Goal: Check status: Check status

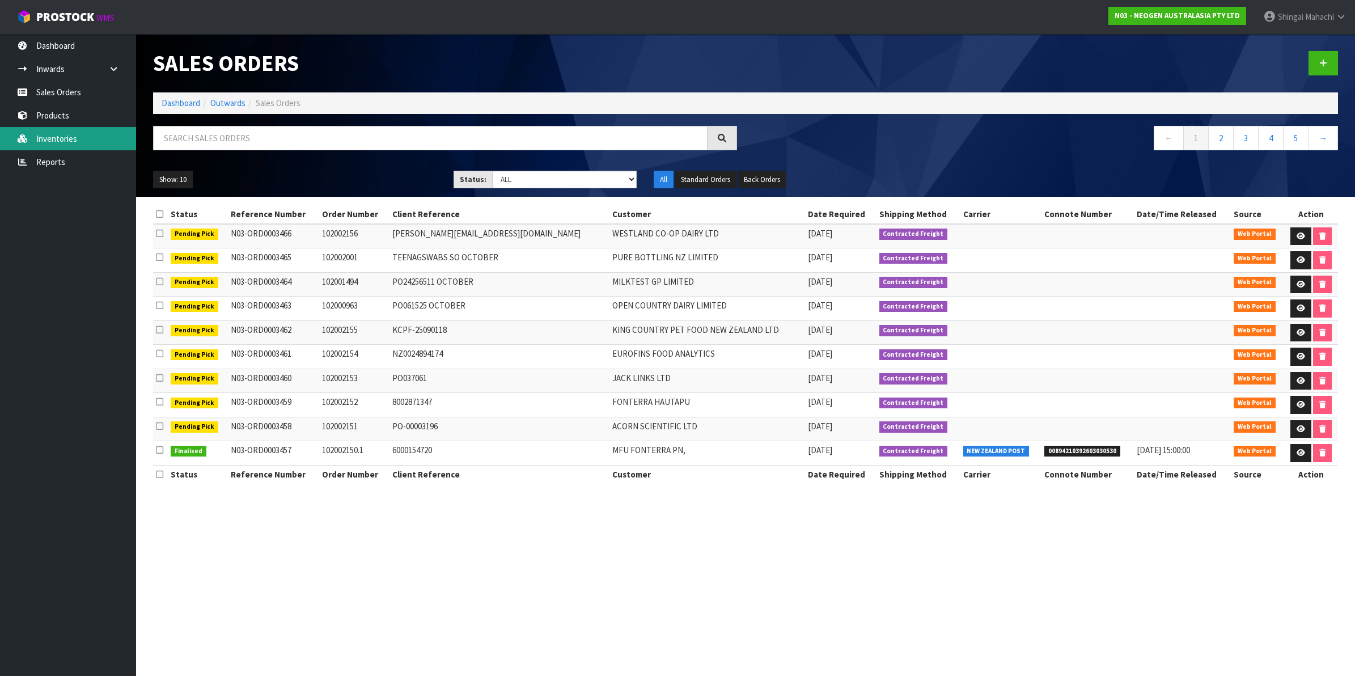
click at [49, 134] on link "Inventories" at bounding box center [68, 138] width 136 height 23
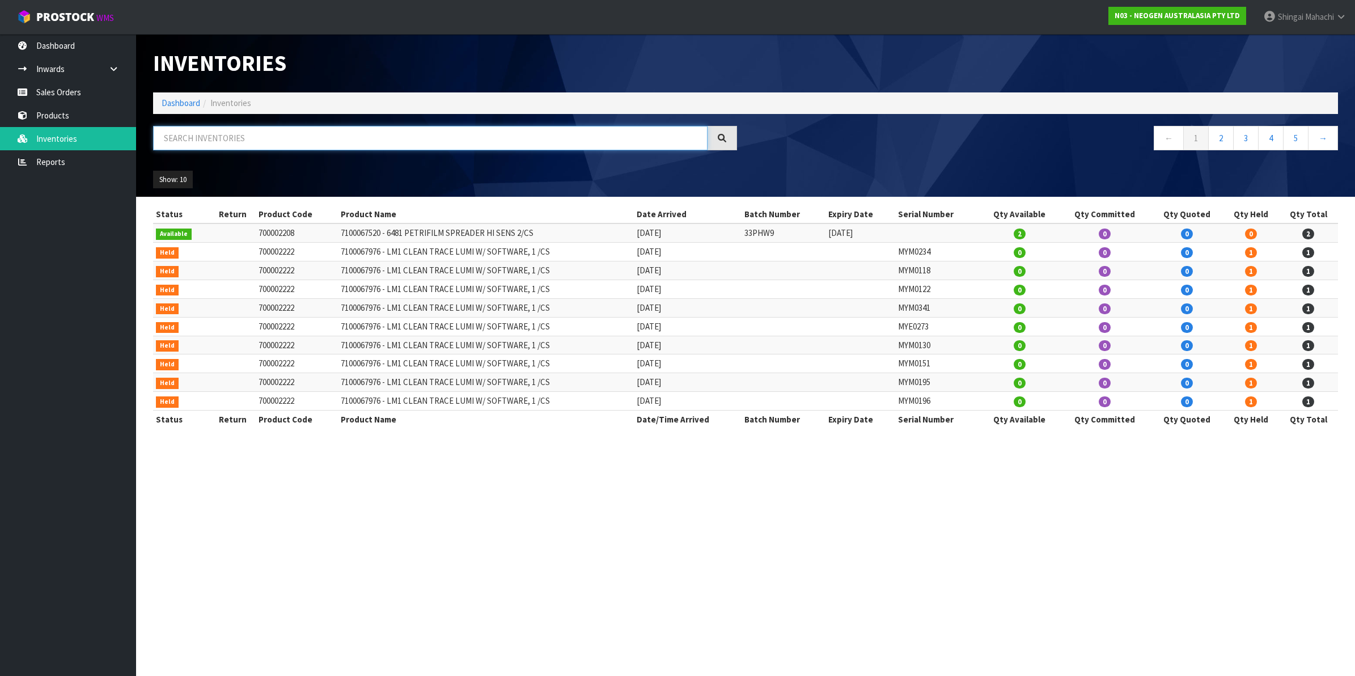
click at [182, 132] on input "text" at bounding box center [430, 138] width 554 height 24
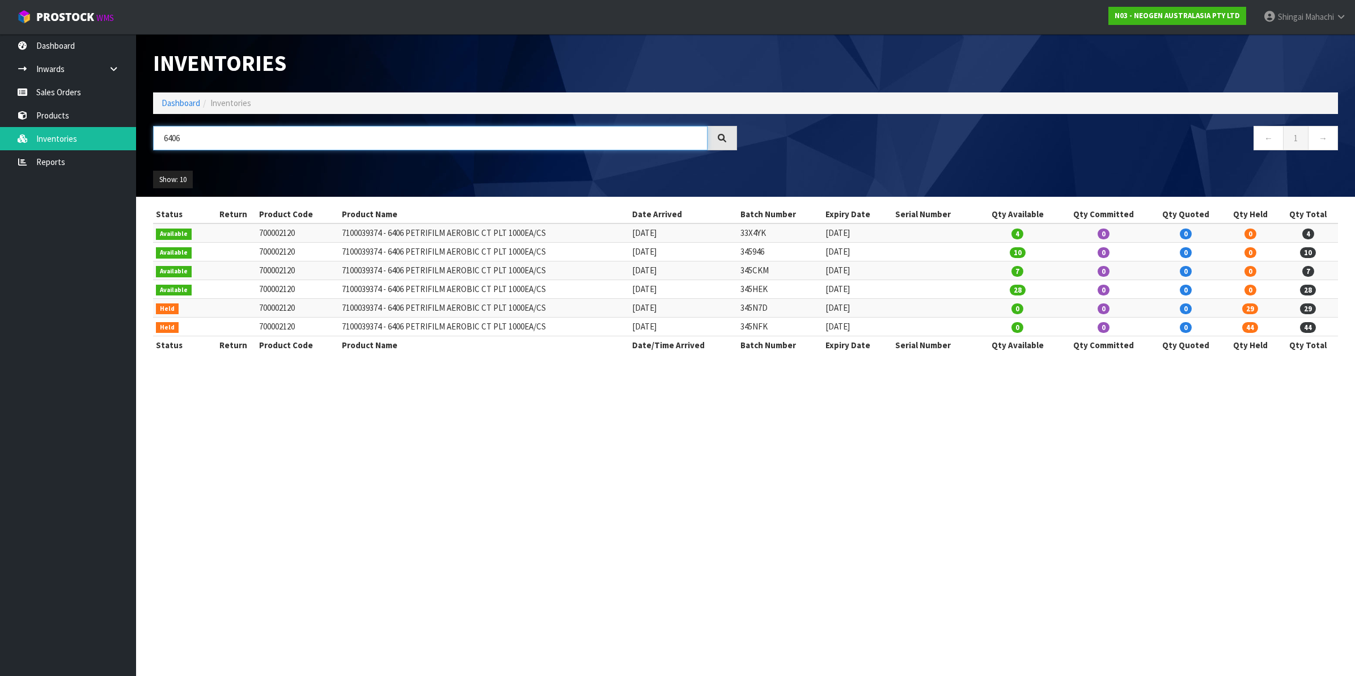
drag, startPoint x: 183, startPoint y: 138, endPoint x: 173, endPoint y: 138, distance: 9.6
click at [173, 138] on input "6406" at bounding box center [430, 138] width 554 height 24
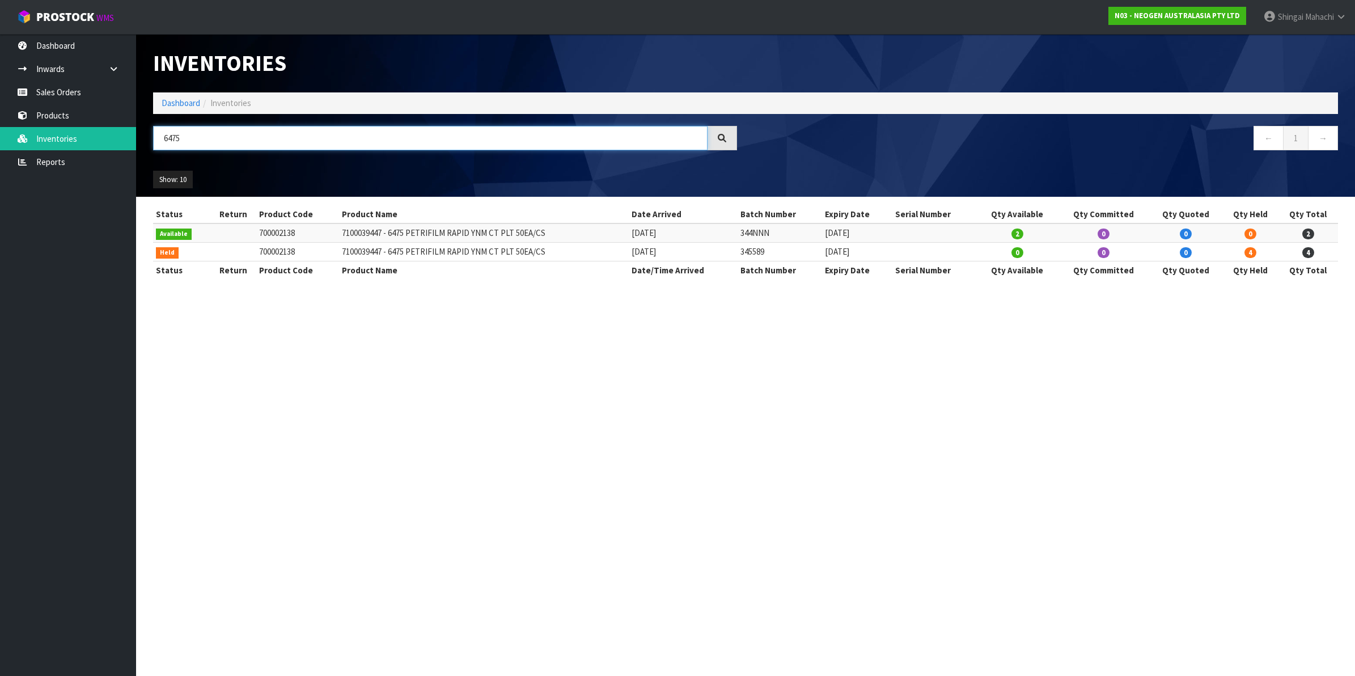
click at [188, 138] on input "6475" at bounding box center [430, 138] width 554 height 24
click at [185, 138] on input "6477" at bounding box center [430, 138] width 554 height 24
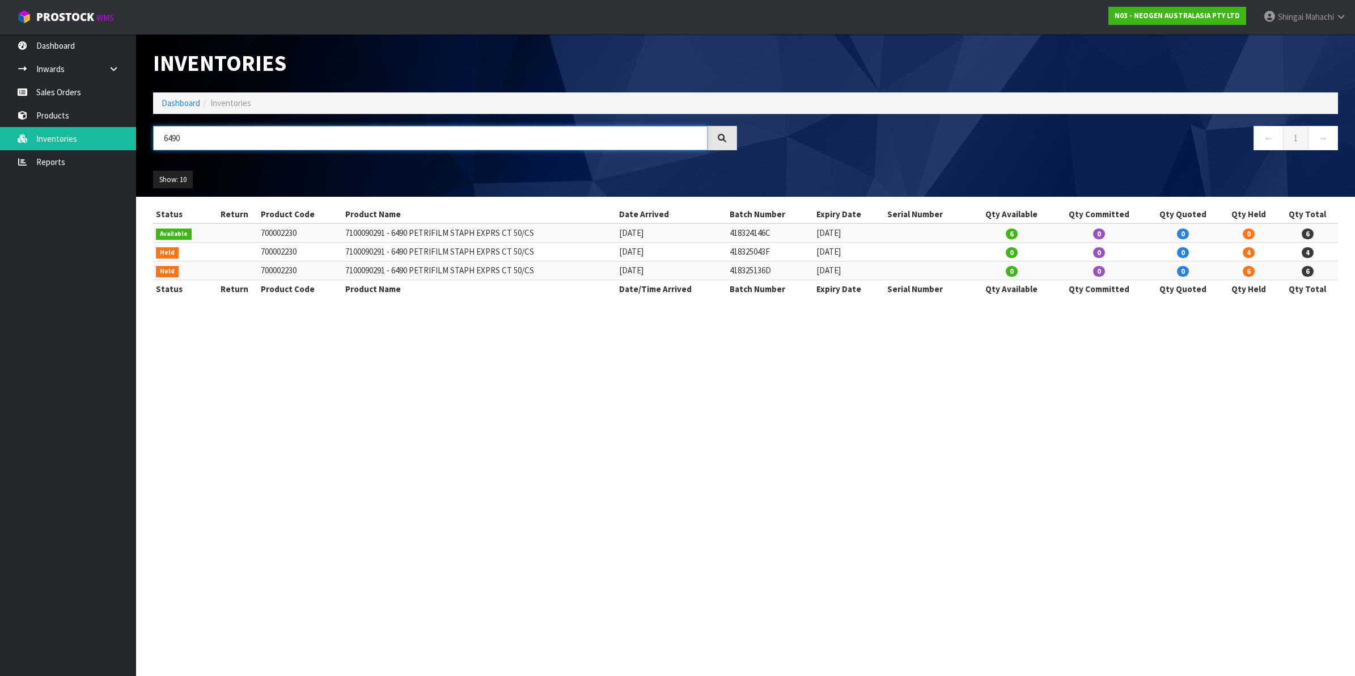
click at [177, 138] on input "6490" at bounding box center [430, 138] width 554 height 24
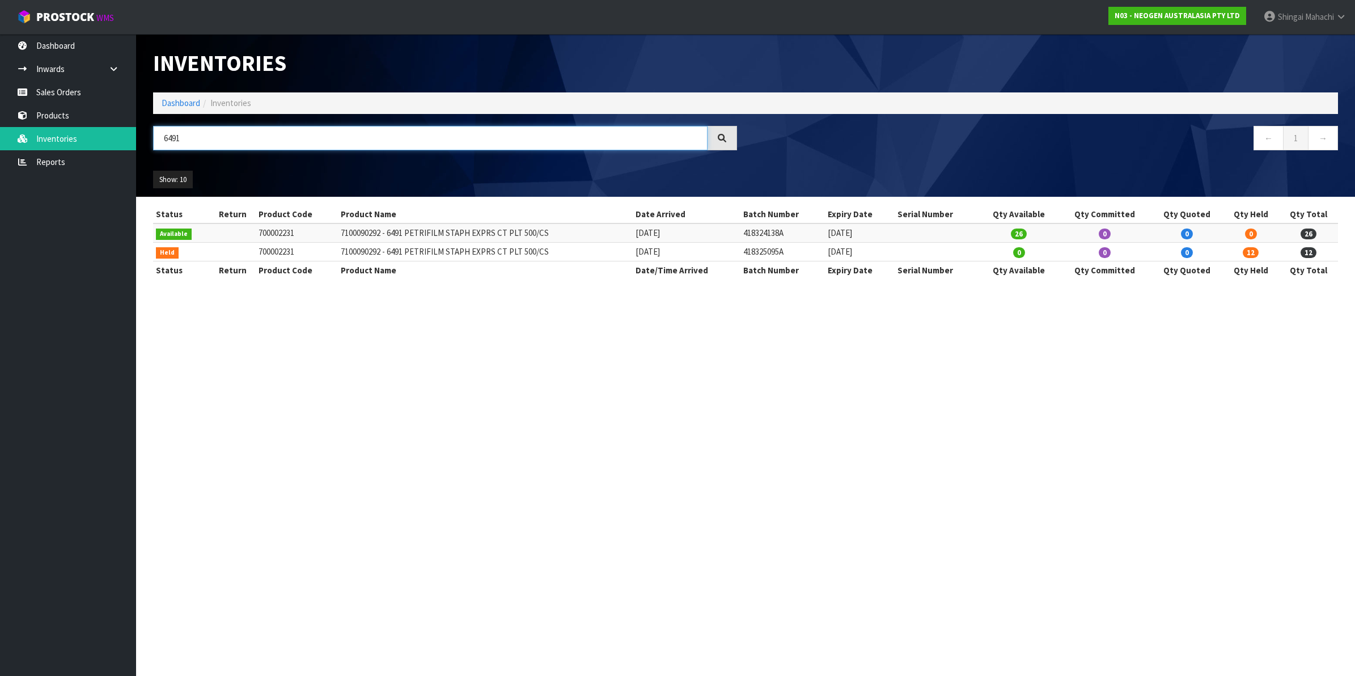
click at [188, 139] on input "6491" at bounding box center [430, 138] width 554 height 24
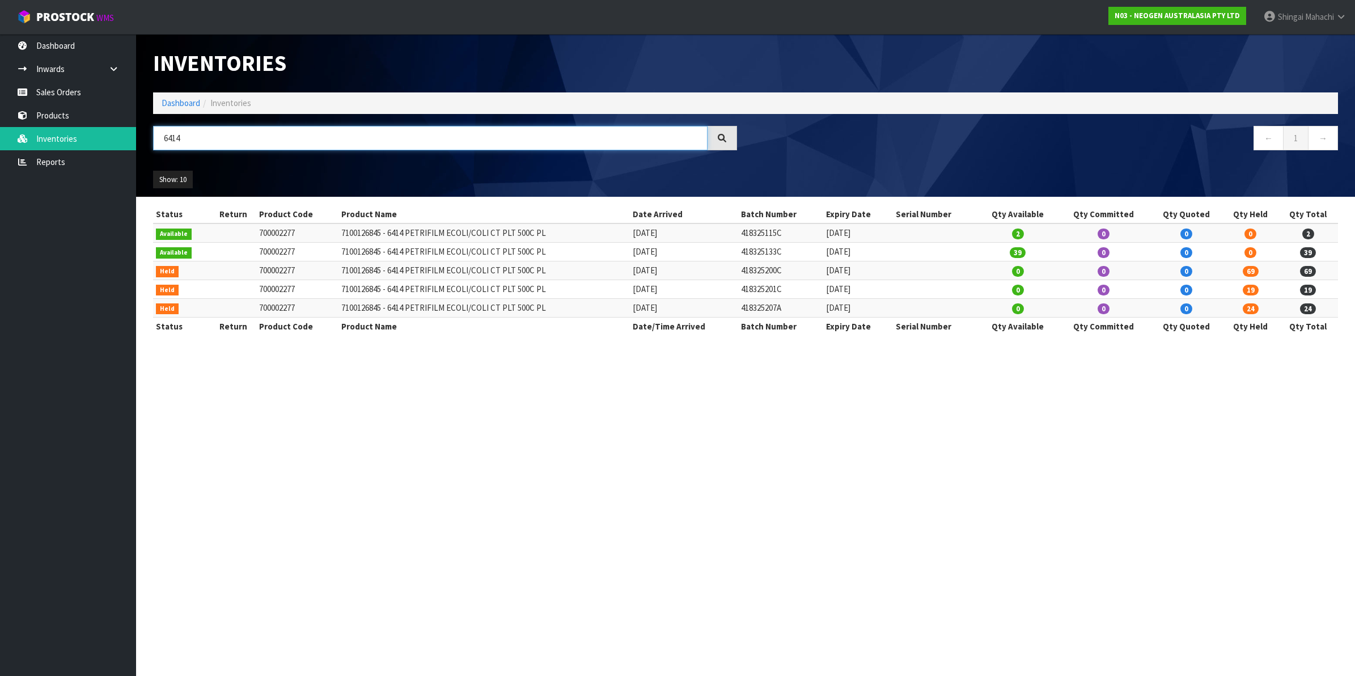
drag, startPoint x: 198, startPoint y: 141, endPoint x: 174, endPoint y: 143, distance: 24.5
click at [174, 143] on input "6414" at bounding box center [430, 138] width 554 height 24
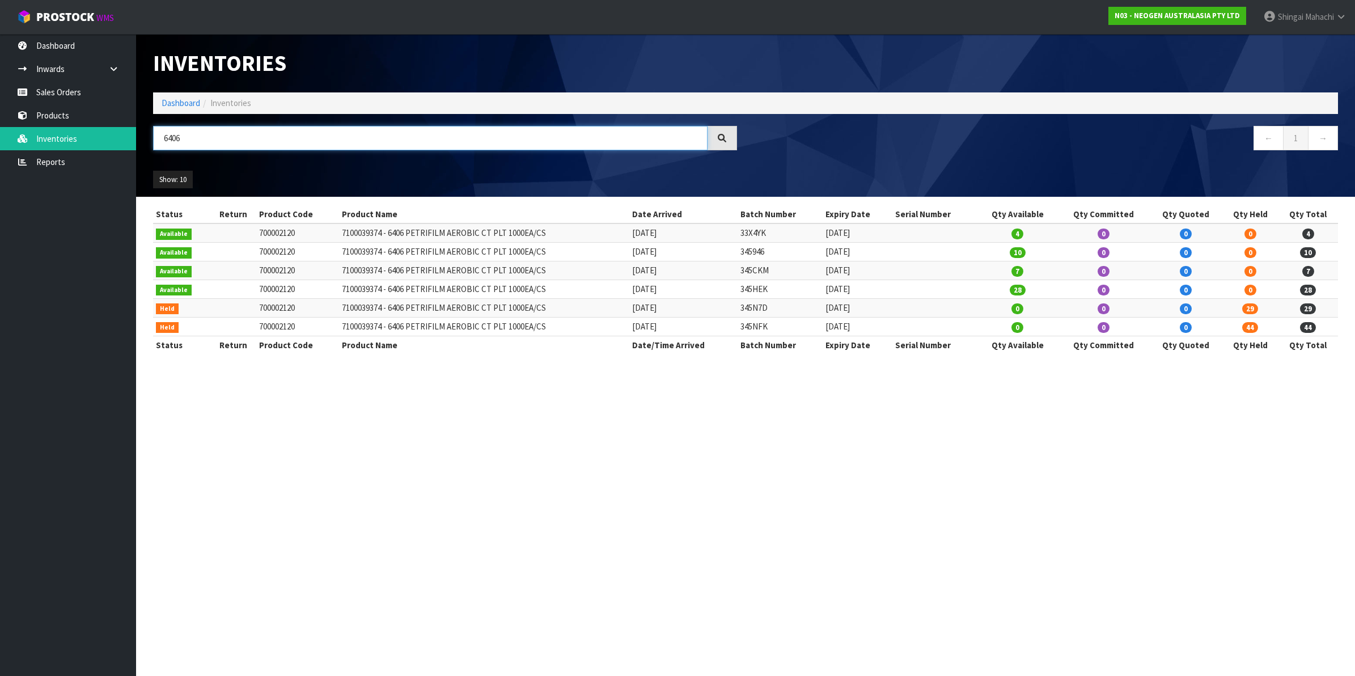
click at [186, 139] on input "6406" at bounding box center [430, 138] width 554 height 24
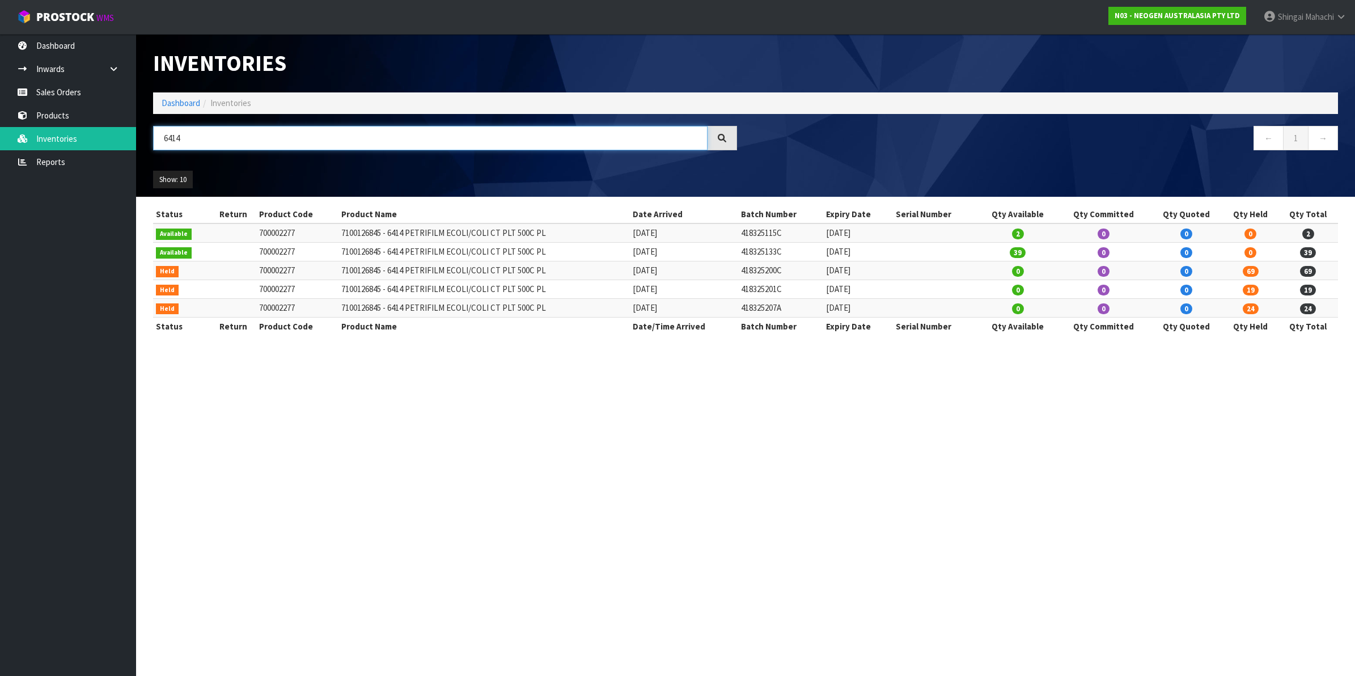
click at [185, 133] on input "6414" at bounding box center [430, 138] width 554 height 24
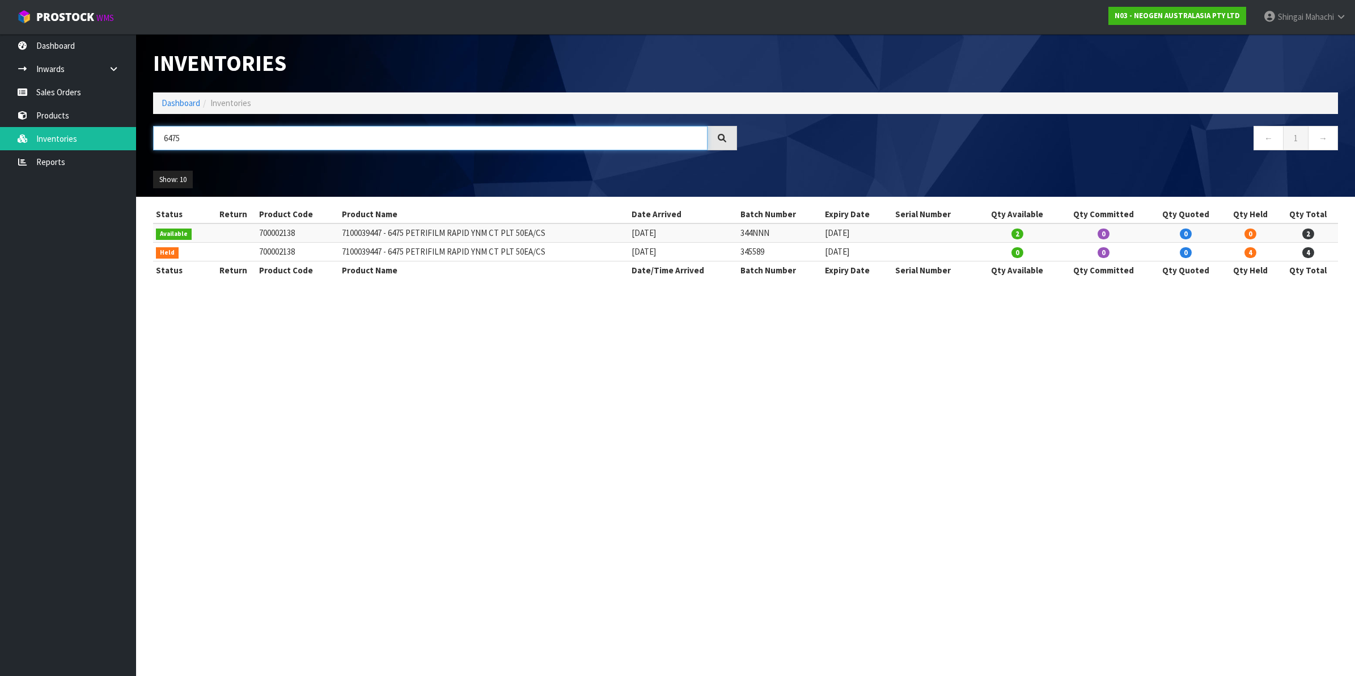
click at [188, 137] on input "6475" at bounding box center [430, 138] width 554 height 24
click at [190, 140] on input "6477" at bounding box center [430, 138] width 554 height 24
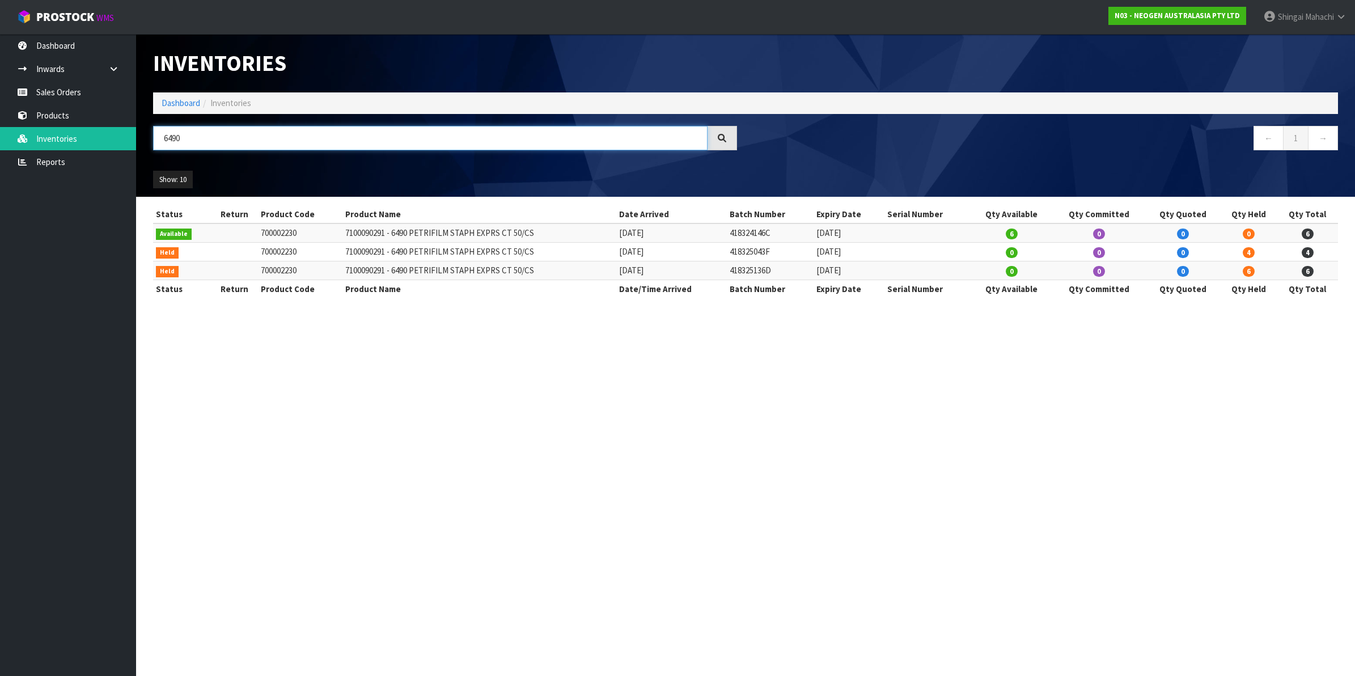
click at [182, 133] on input "6490" at bounding box center [430, 138] width 554 height 24
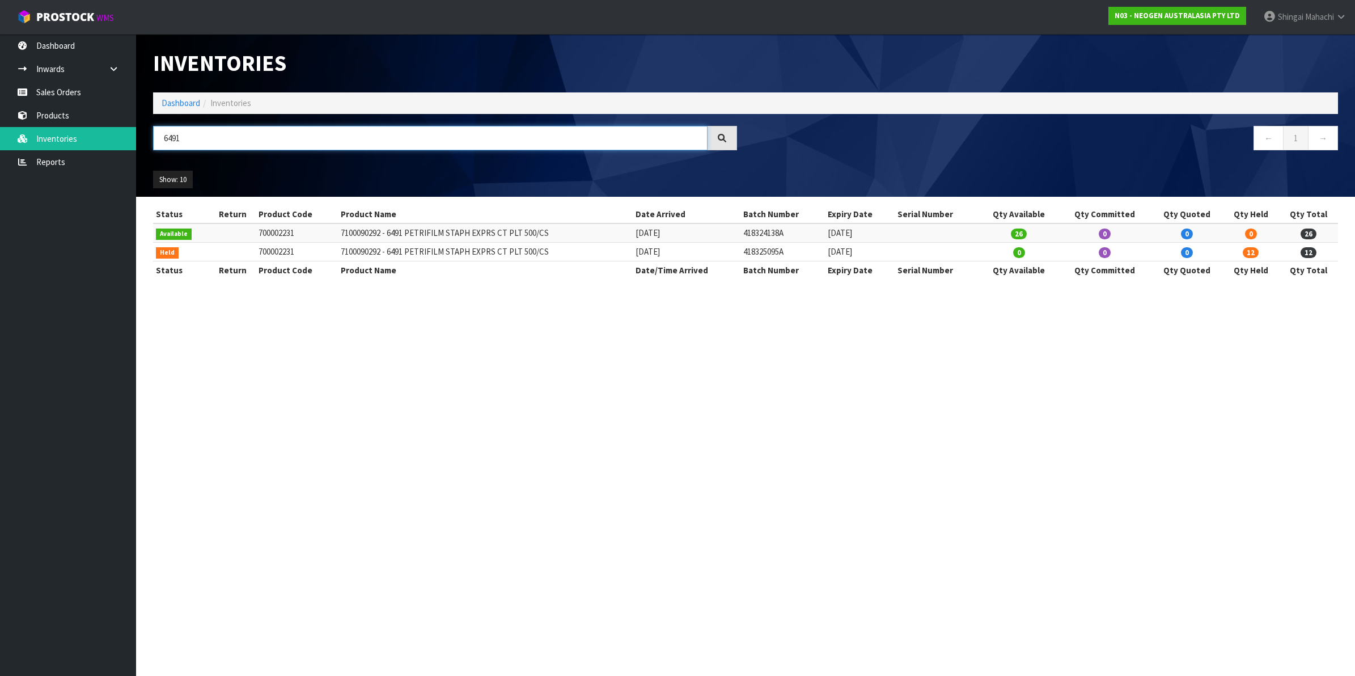
type input "6491"
